Goal: Task Accomplishment & Management: Manage account settings

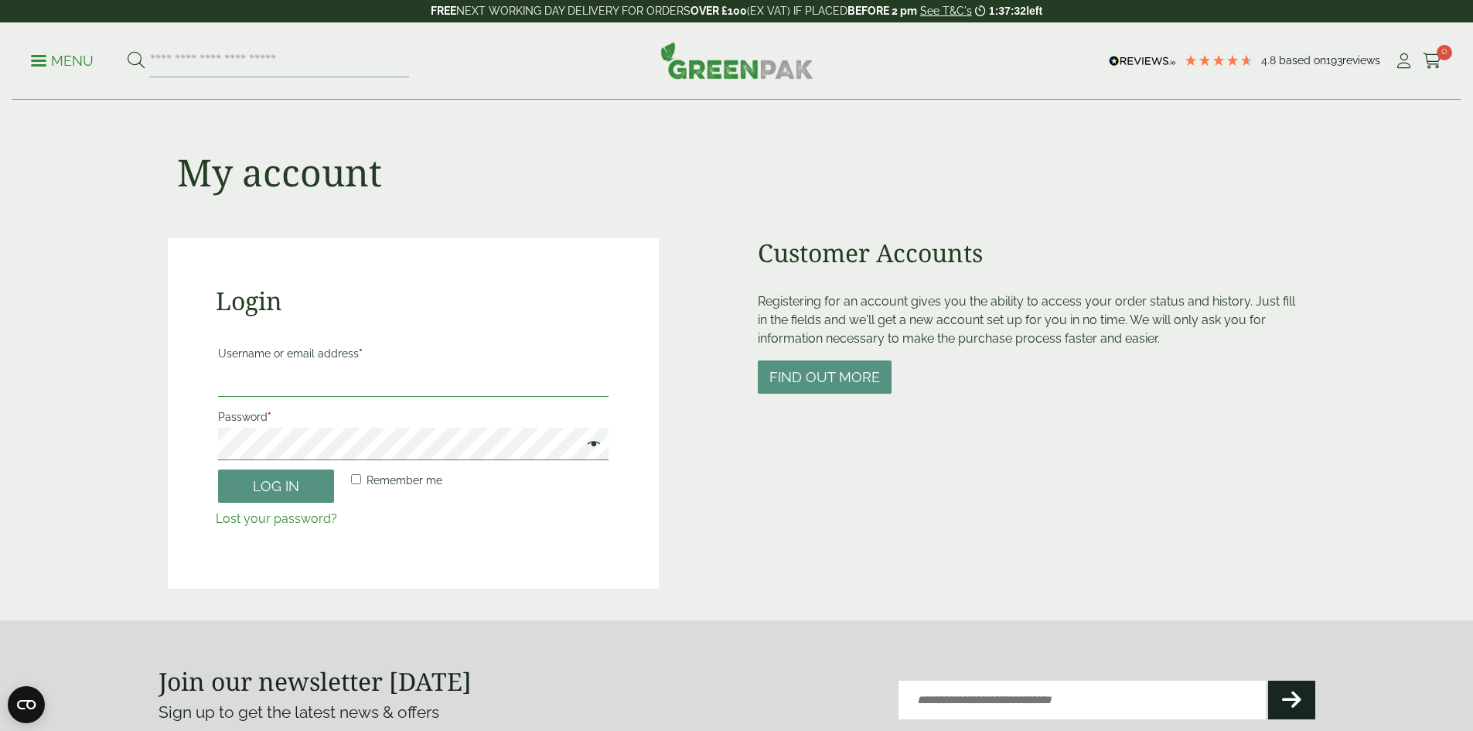
click at [300, 386] on input "Username or email address *" at bounding box center [413, 380] width 391 height 32
type input "**********"
click at [266, 491] on button "Log in" at bounding box center [276, 485] width 116 height 33
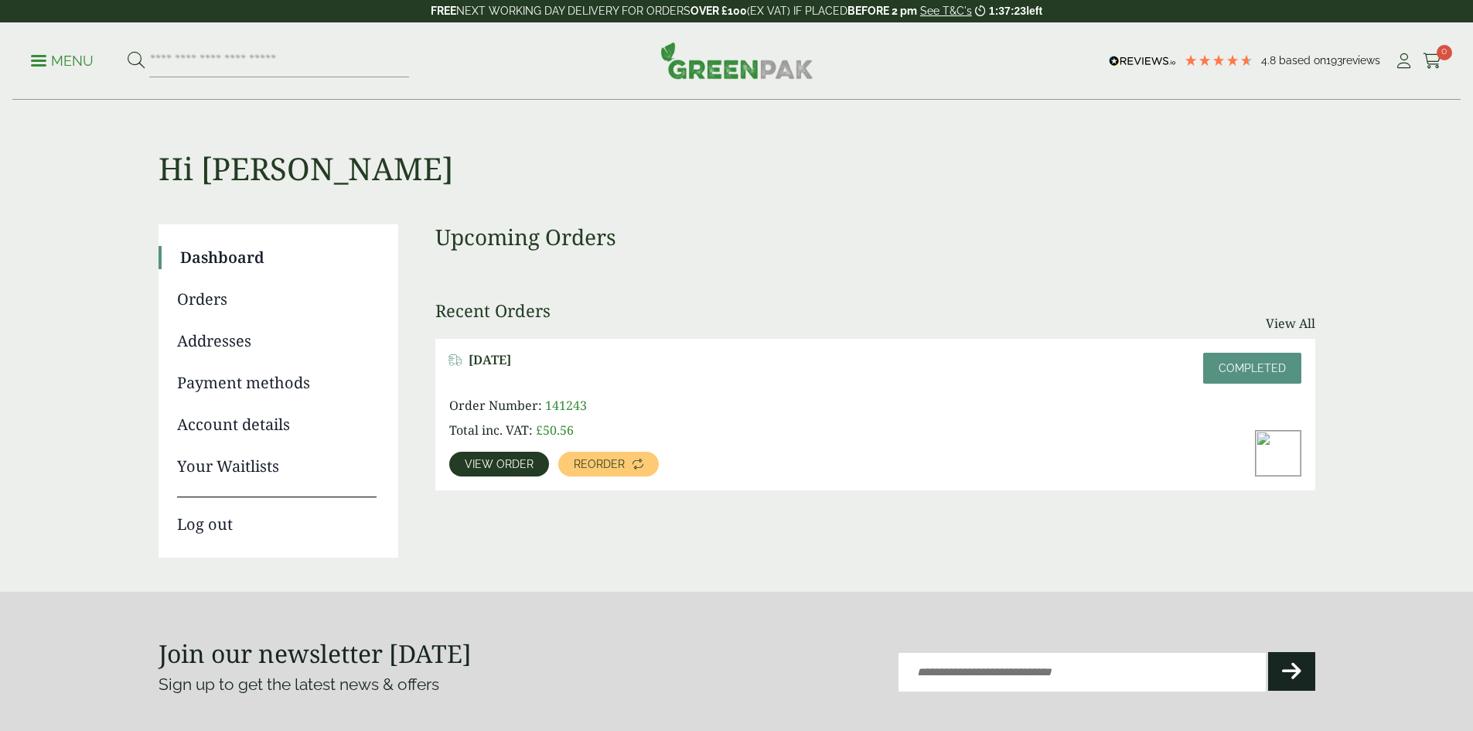
click at [211, 302] on link "Orders" at bounding box center [277, 299] width 200 height 23
